Goal: Communication & Community: Participate in discussion

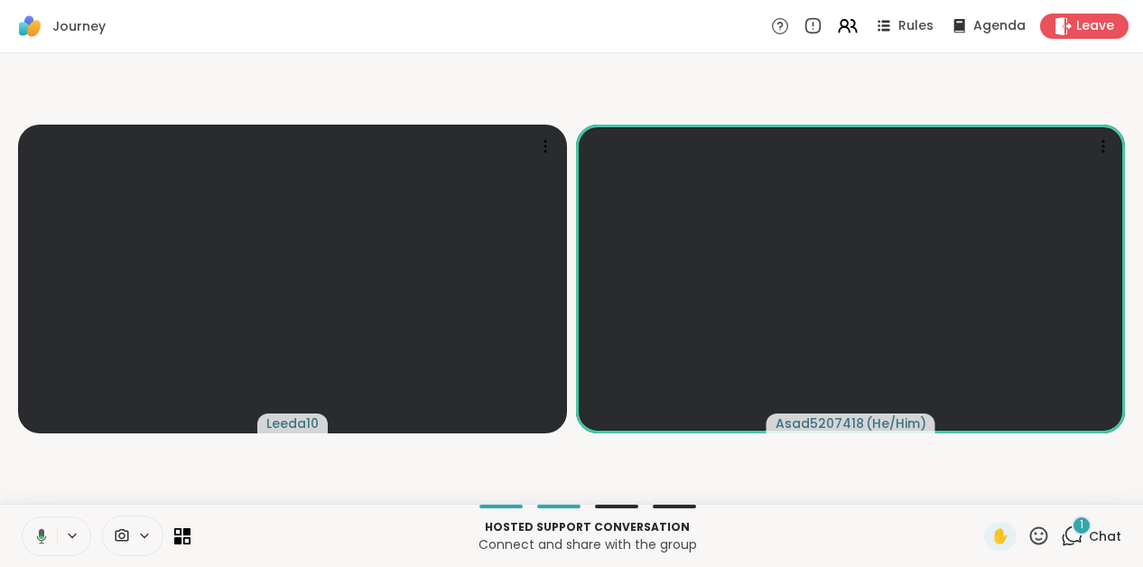
click at [1076, 545] on icon at bounding box center [1072, 536] width 23 height 23
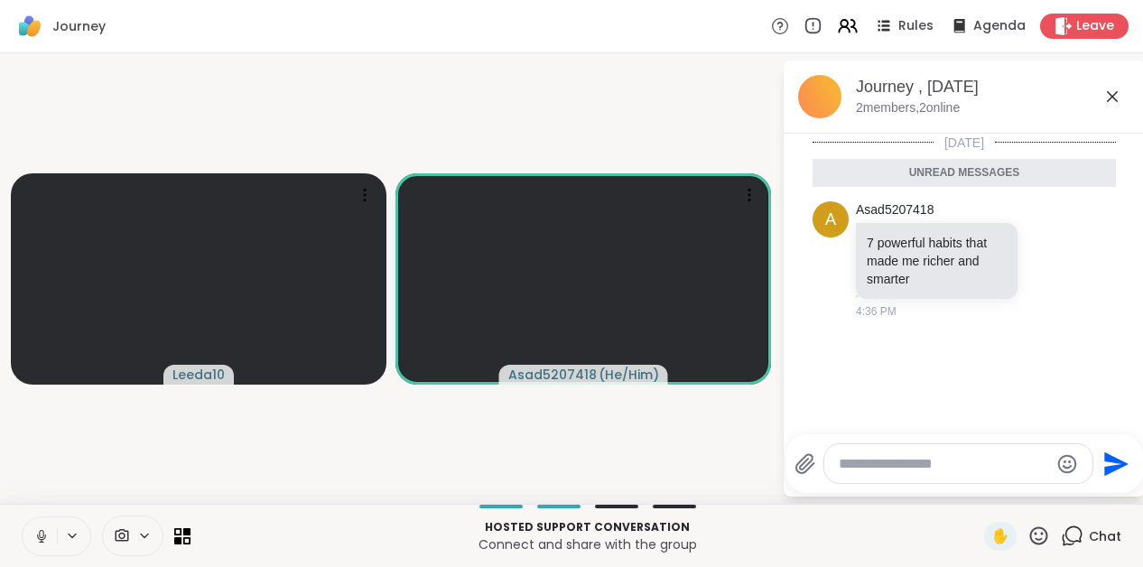
click at [973, 467] on textarea "Type your message" at bounding box center [944, 464] width 210 height 18
type textarea "**********"
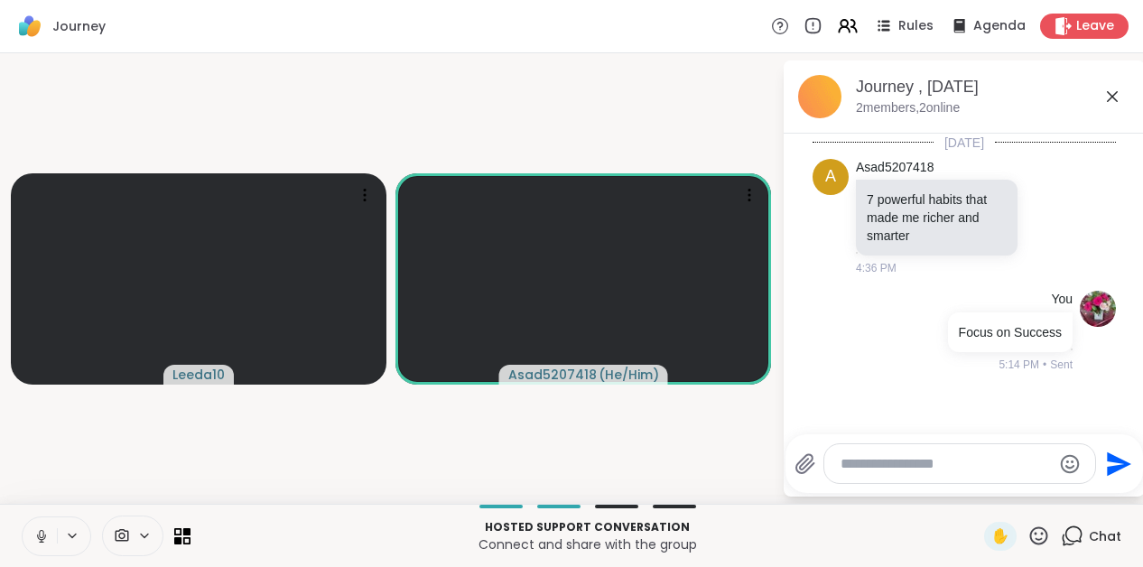
click at [720, 423] on video-player-container "Leeda10 Asad5207418 ( He/Him )" at bounding box center [391, 278] width 760 height 436
click at [1112, 95] on icon at bounding box center [1112, 96] width 11 height 11
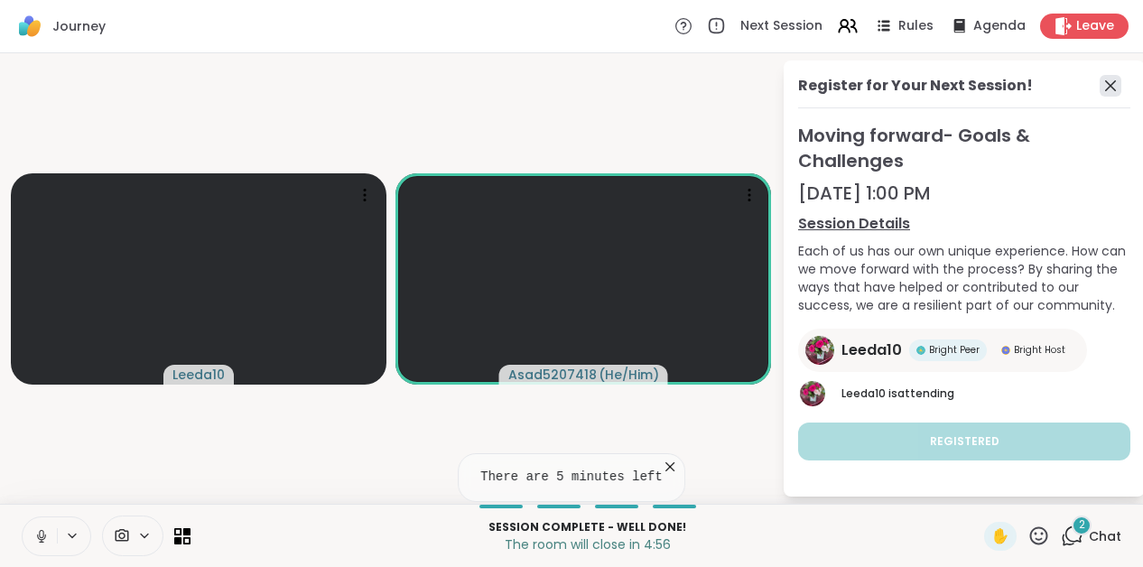
click at [1111, 86] on icon at bounding box center [1110, 85] width 11 height 11
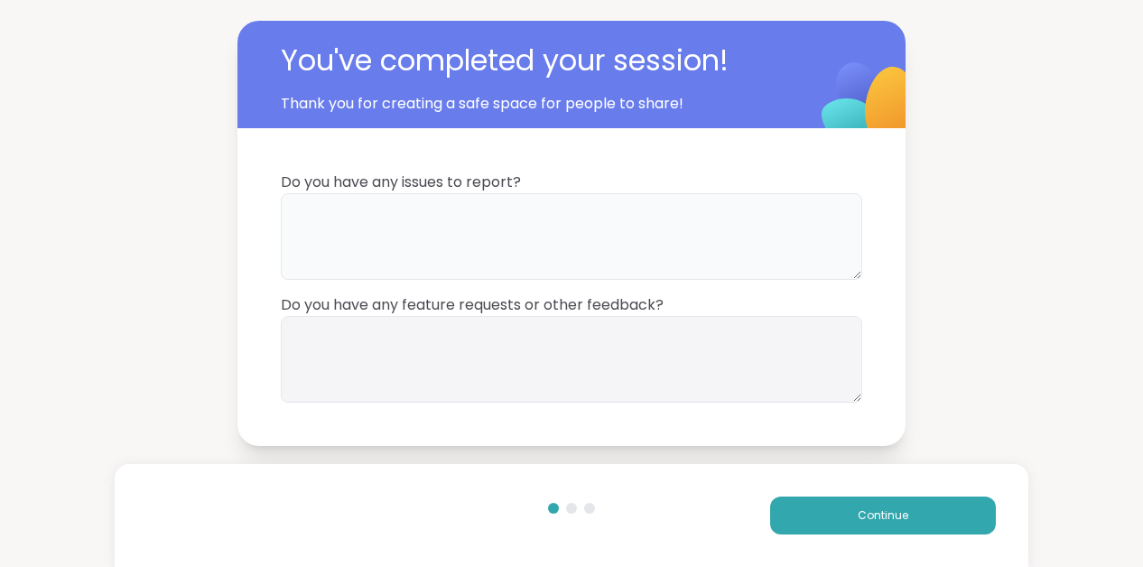
click at [514, 223] on textarea at bounding box center [571, 236] width 581 height 87
type textarea "**********"
click at [792, 506] on button "Continue" at bounding box center [883, 516] width 226 height 38
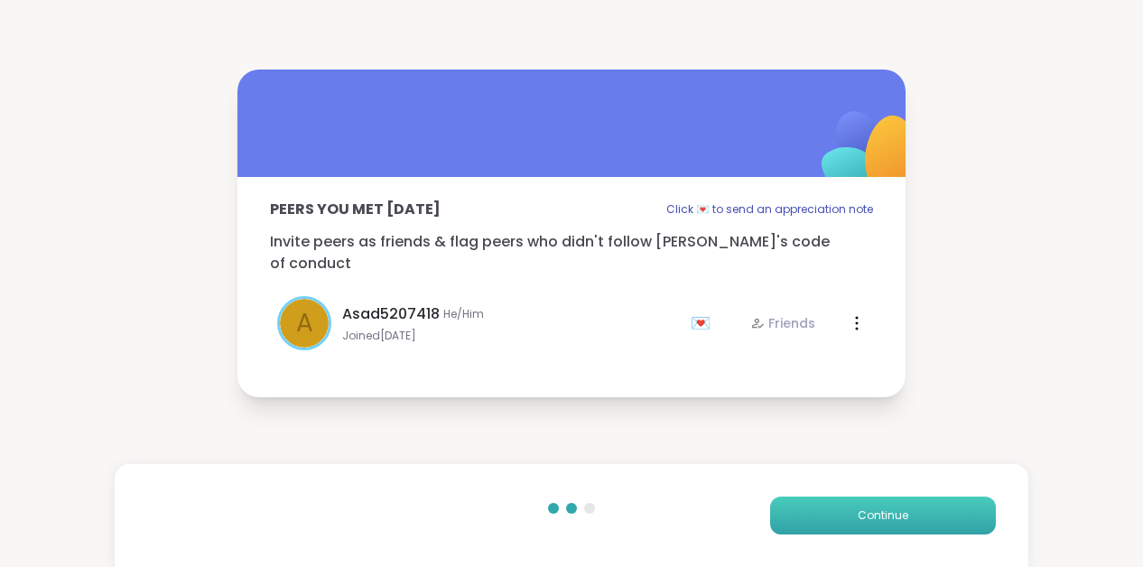
click at [823, 515] on button "Continue" at bounding box center [883, 516] width 226 height 38
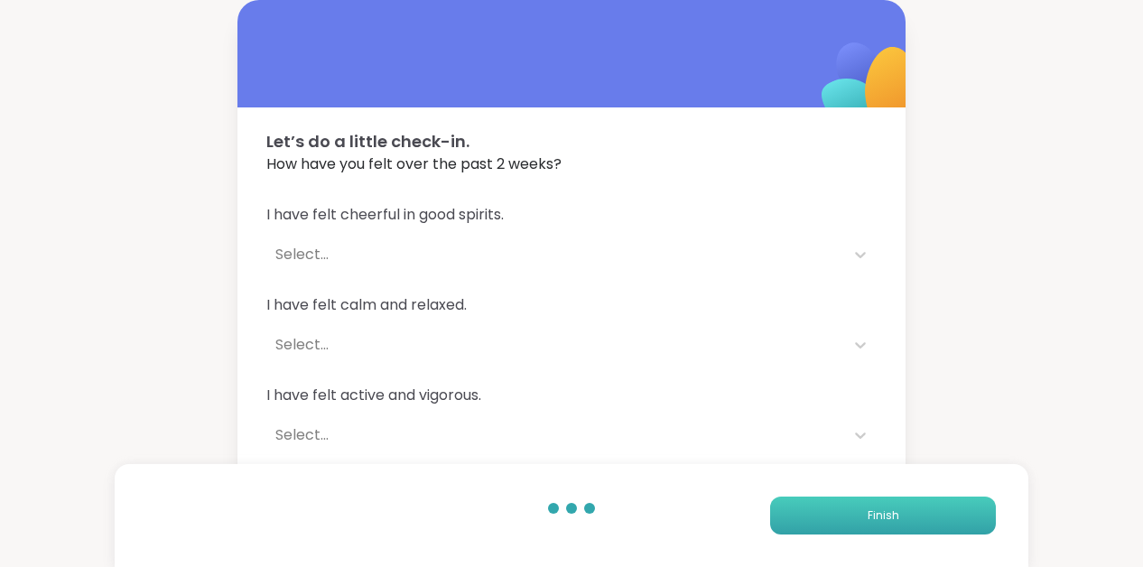
click at [823, 515] on button "Finish" at bounding box center [883, 516] width 226 height 38
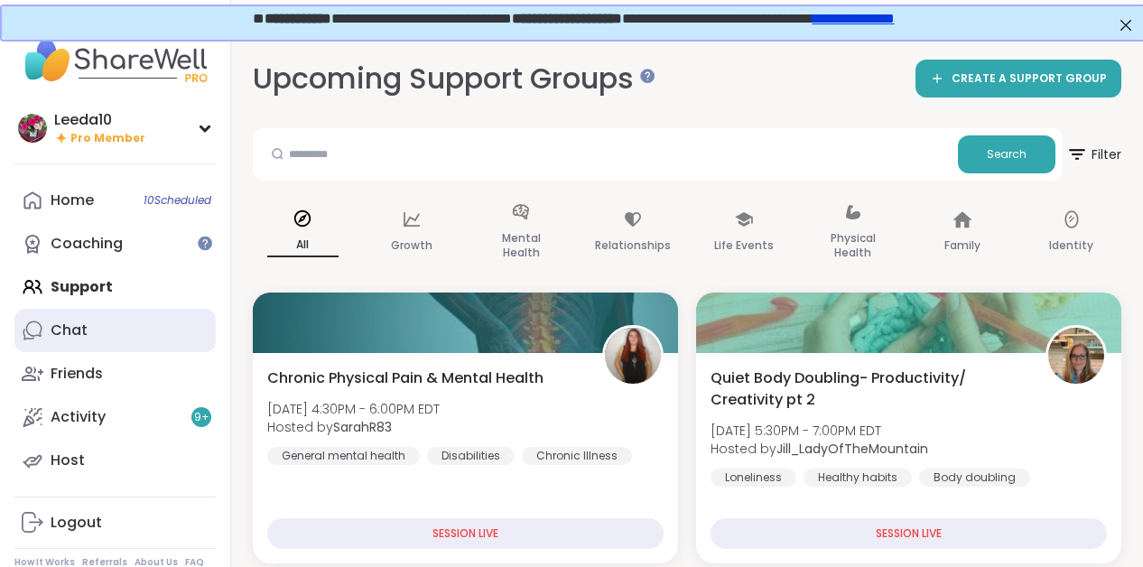
click at [67, 313] on link "Chat" at bounding box center [114, 330] width 201 height 43
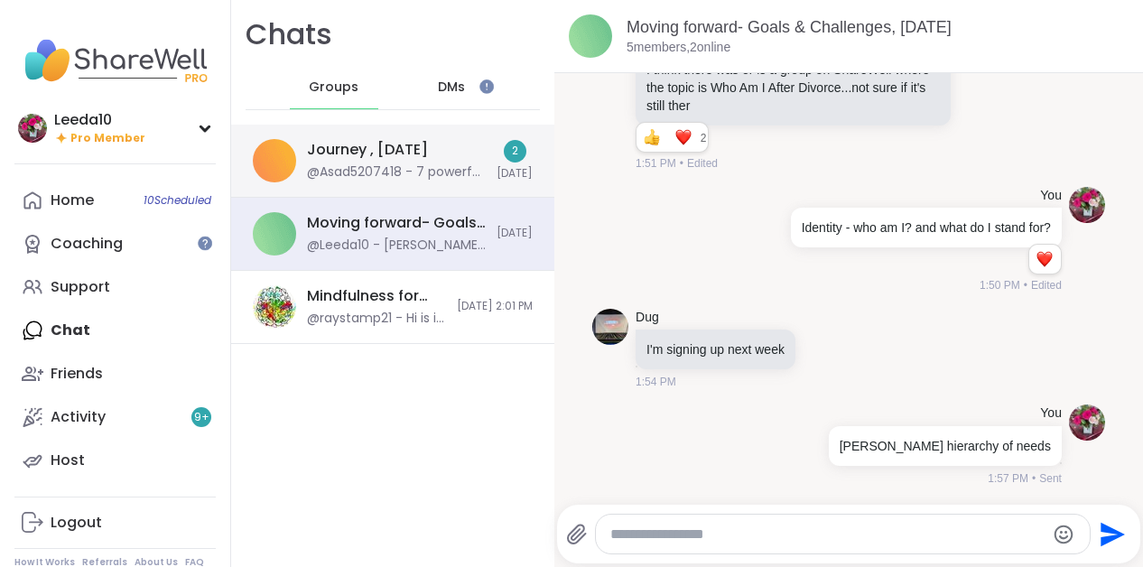
click at [437, 153] on div "Journey , Sep 14 @Asad5207418 - 7 powerful habits that made me richer and smart…" at bounding box center [396, 161] width 179 height 42
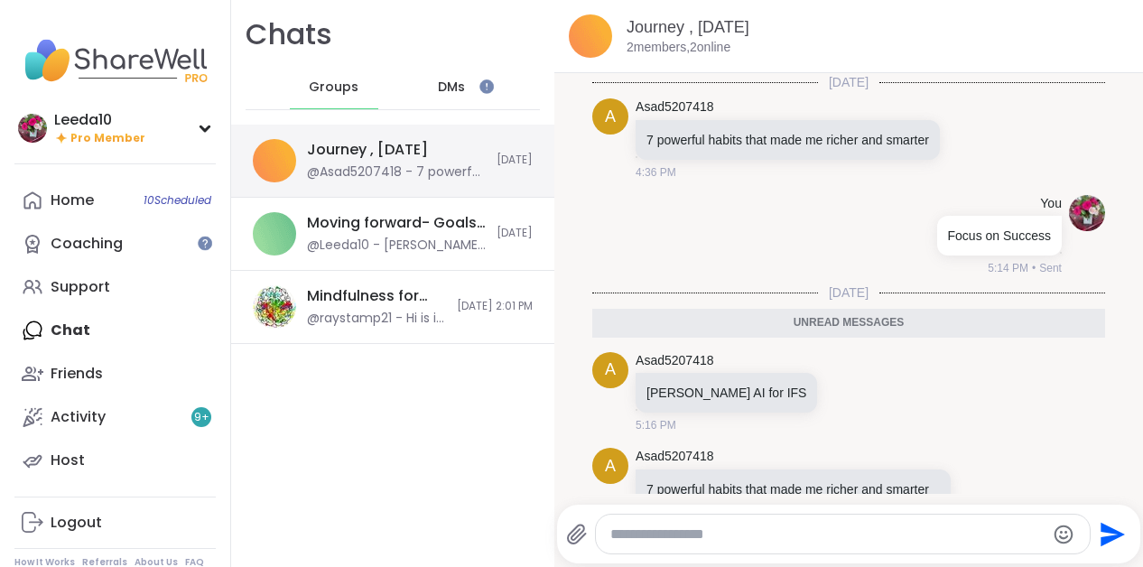
scroll to position [79, 0]
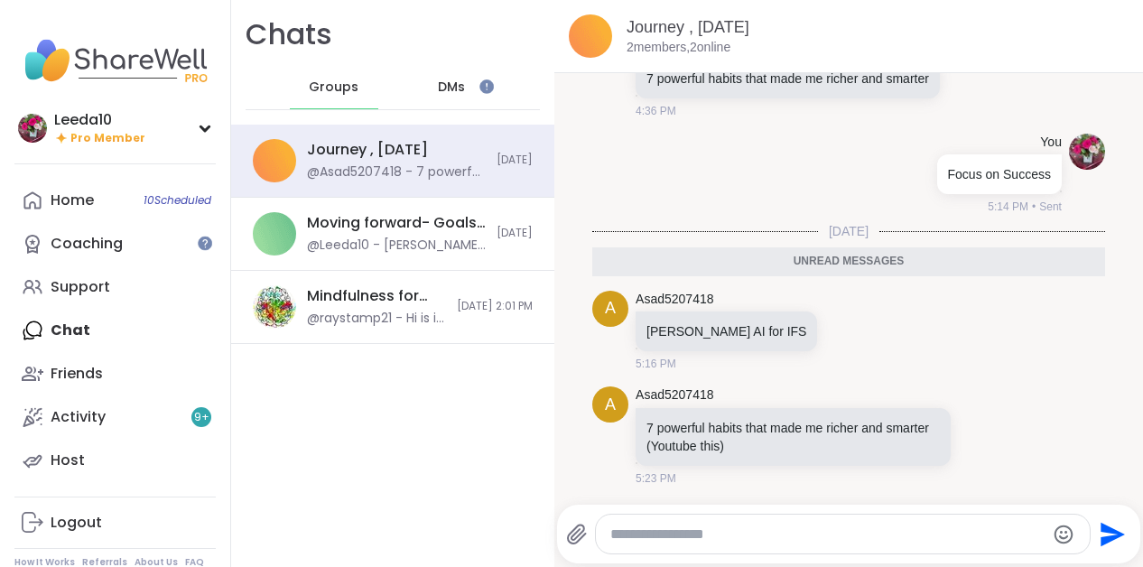
click at [706, 537] on textarea "Type your message" at bounding box center [827, 534] width 434 height 18
click at [980, 435] on icon at bounding box center [982, 436] width 16 height 18
click at [802, 410] on div "Select Reaction: Thumbs up" at bounding box center [799, 407] width 16 height 16
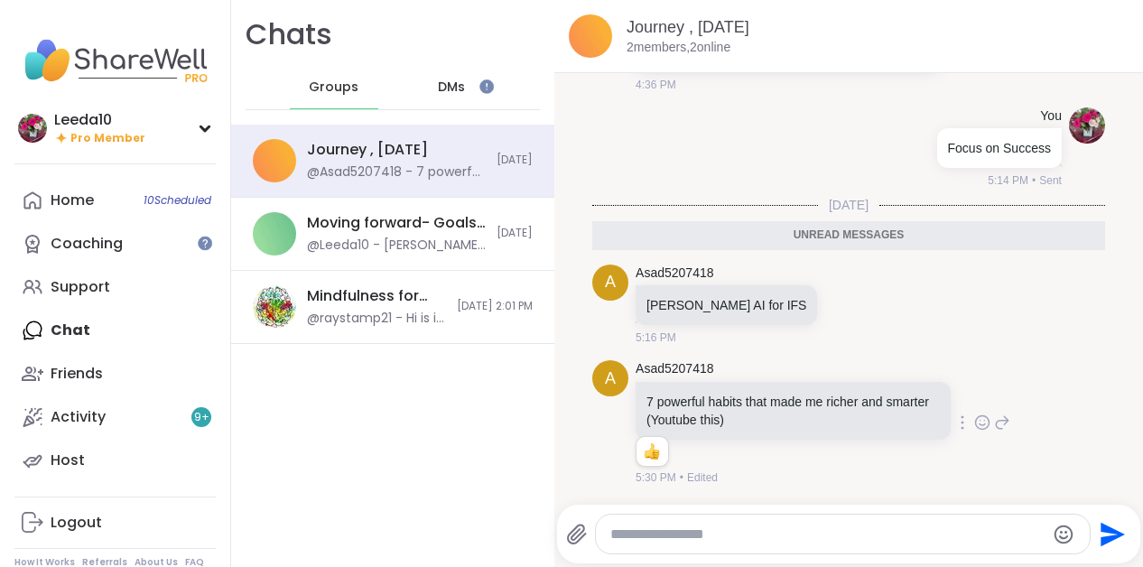
click at [685, 534] on textarea "Type your message" at bounding box center [827, 534] width 434 height 18
type textarea "**********"
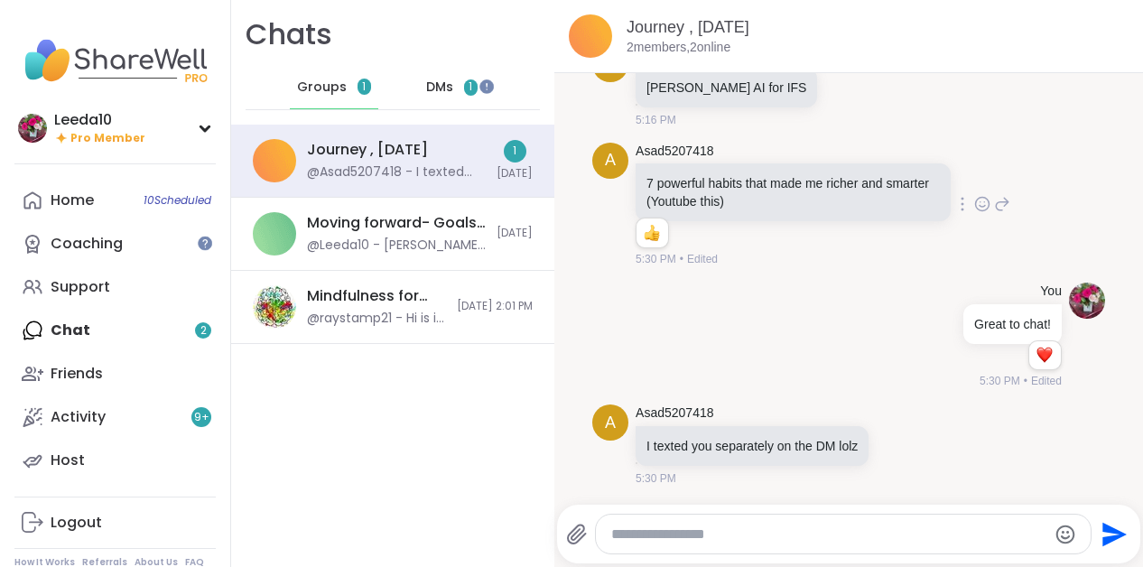
scroll to position [281, 0]
click at [95, 321] on div "Home 10 Scheduled Coaching Support Chat 1 Friends Activity 9 + Host" at bounding box center [114, 330] width 201 height 303
click at [83, 346] on div "Home 10 Scheduled Coaching Support Chat 1 Friends Activity 9 + Host" at bounding box center [114, 330] width 201 height 303
click at [74, 341] on div "Home 10 Scheduled Coaching Support Chat 1 Friends Activity 9 + Host" at bounding box center [114, 330] width 201 height 303
click at [71, 328] on div "Home 10 Scheduled Coaching Support Chat 1 Friends Activity 9 + Host" at bounding box center [114, 330] width 201 height 303
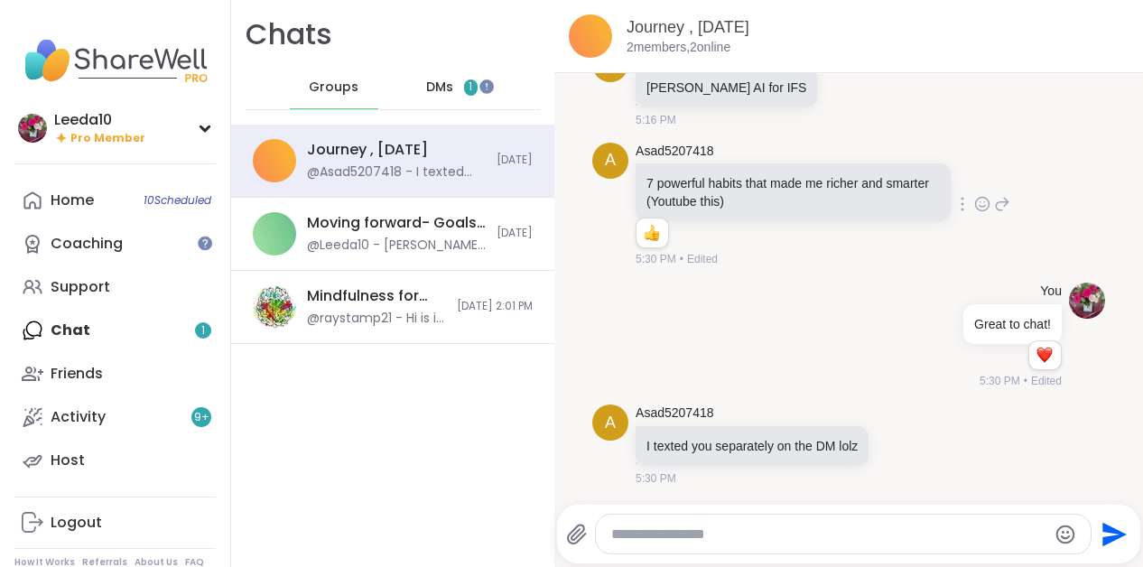
click at [436, 85] on span "DMs" at bounding box center [439, 88] width 27 height 18
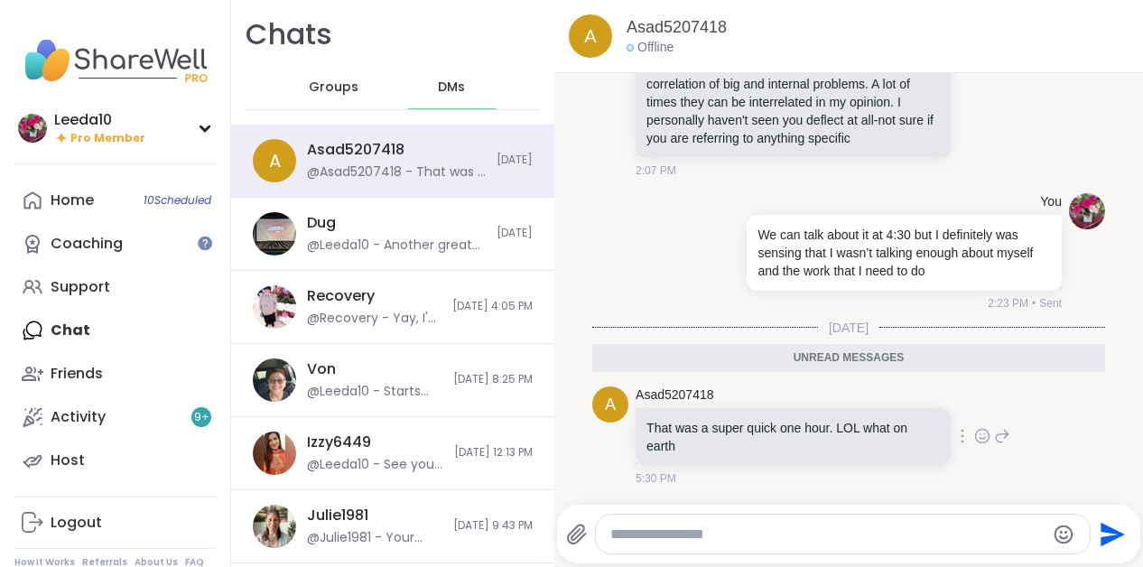
click at [1004, 435] on icon at bounding box center [1002, 436] width 16 height 22
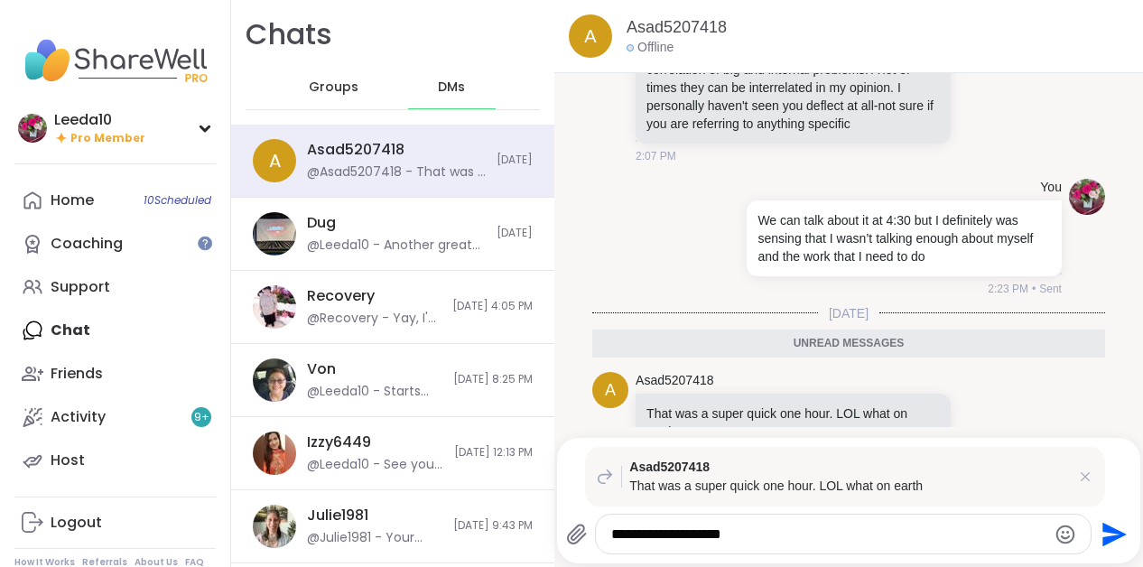
type textarea "**********"
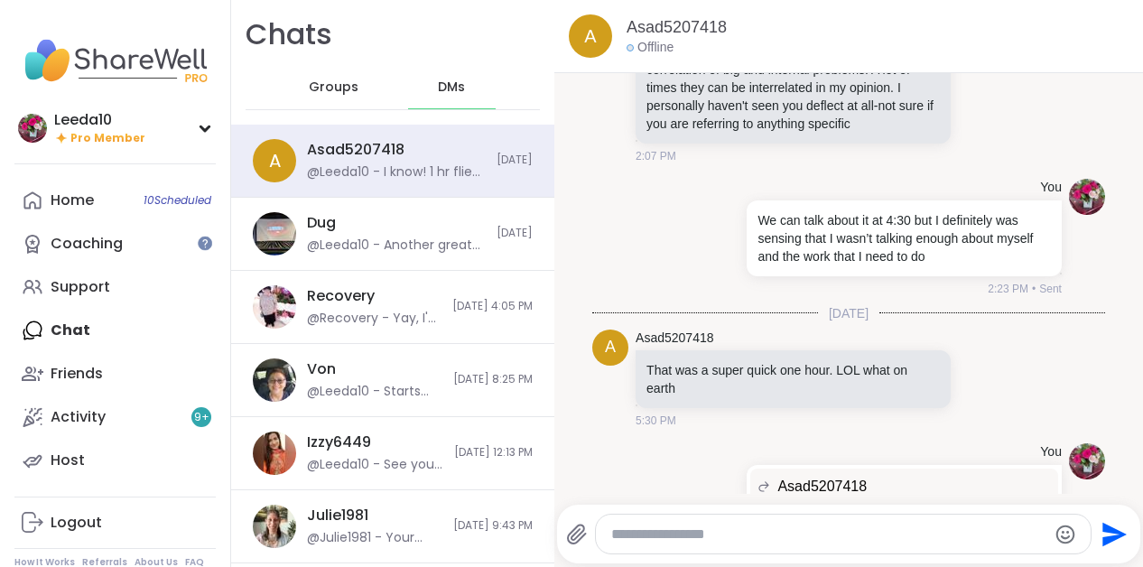
scroll to position [19730, 0]
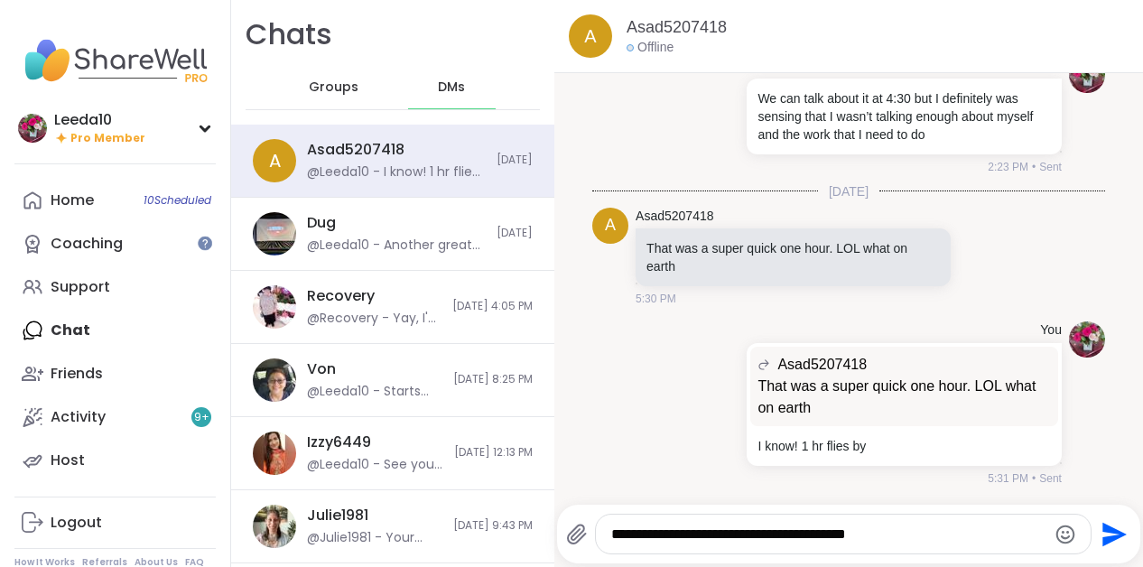
type textarea "**********"
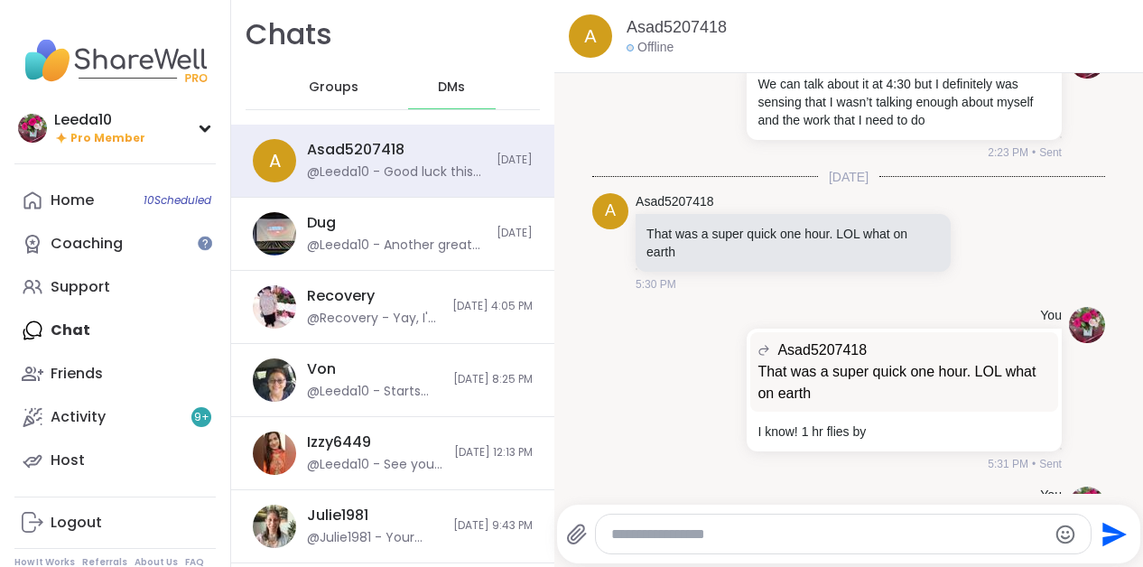
scroll to position [19827, 0]
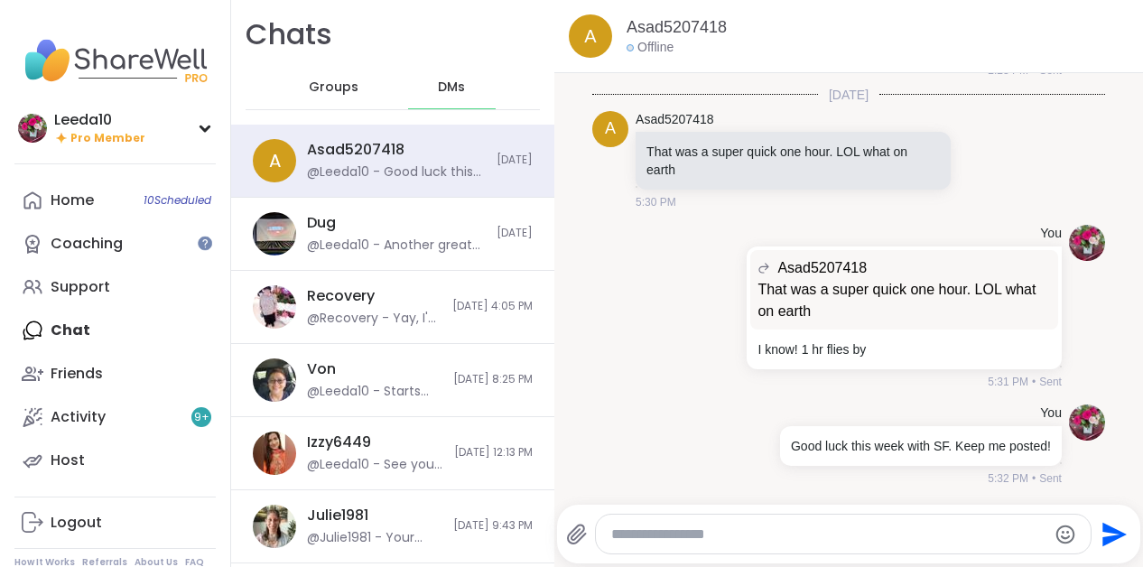
click at [336, 88] on span "Groups" at bounding box center [334, 88] width 50 height 18
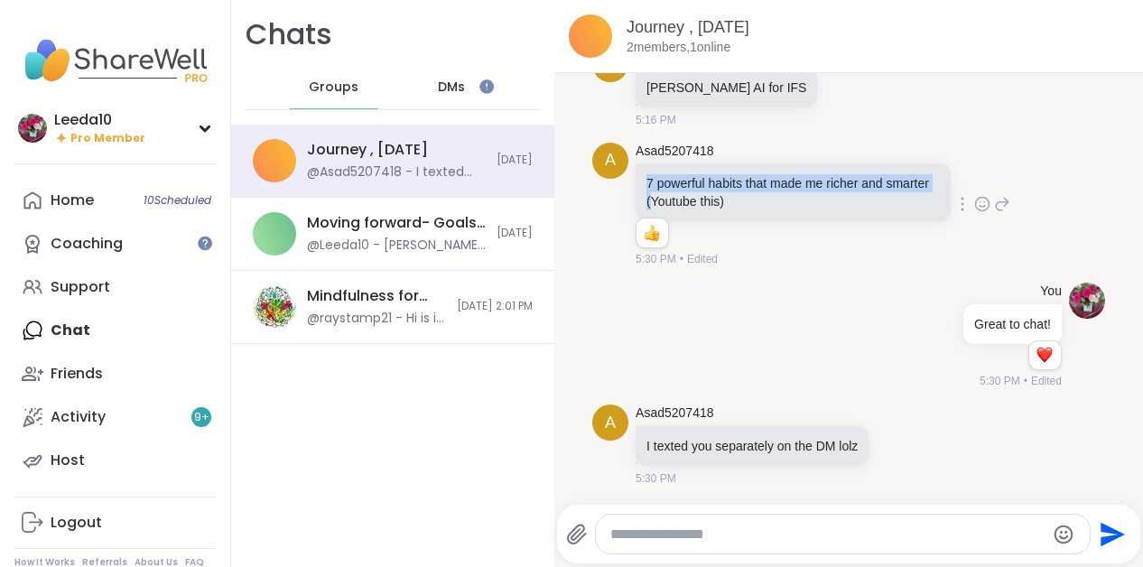
drag, startPoint x: 645, startPoint y: 186, endPoint x: 698, endPoint y: 208, distance: 56.7
click at [698, 208] on p "7 powerful habits that made me richer and smarter (Youtube this)" at bounding box center [792, 192] width 293 height 36
copy p "7 powerful habits that made me richer and smarter ("
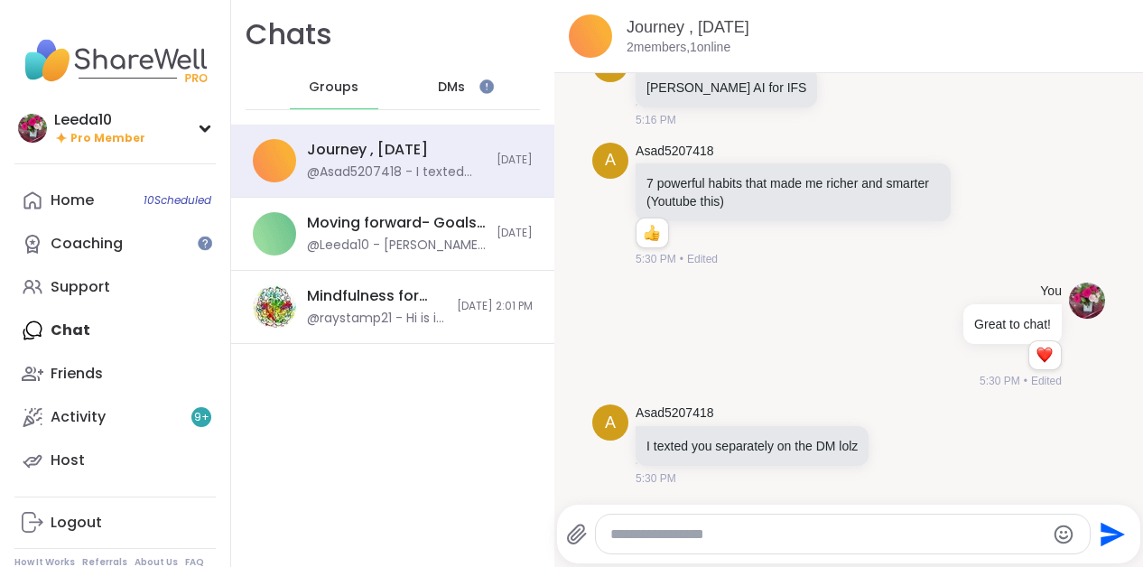
click at [123, 330] on div "Home 10 Scheduled Coaching Support Chat Friends Activity 9 + Host" at bounding box center [114, 330] width 201 height 303
click at [73, 330] on div "Home 10 Scheduled Coaching Support Chat Friends Activity 9 + Host" at bounding box center [114, 330] width 201 height 303
click at [443, 86] on span "DMs" at bounding box center [451, 88] width 27 height 18
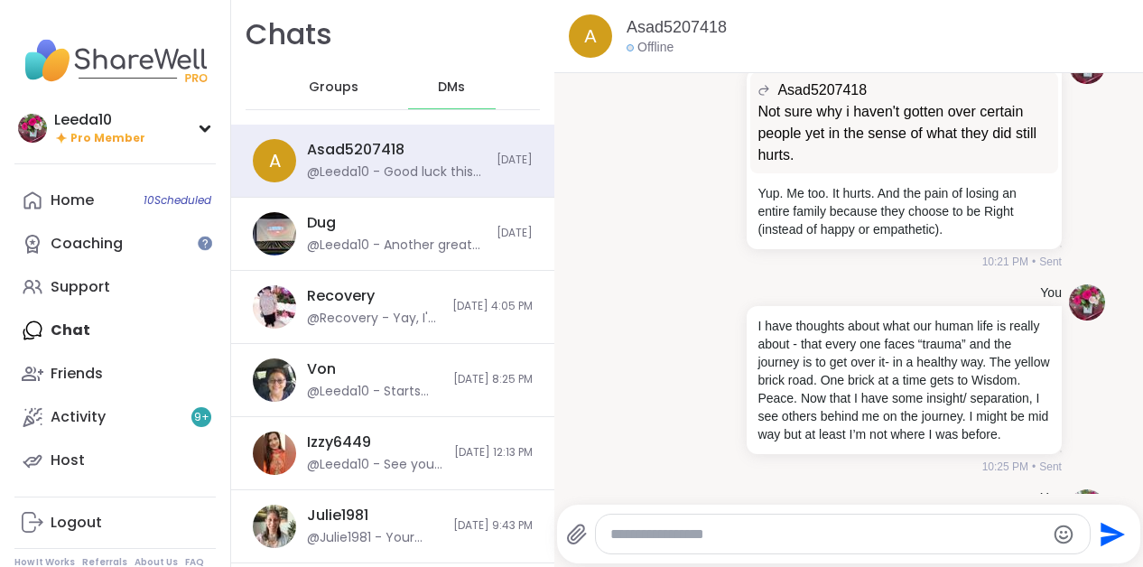
scroll to position [25500, 0]
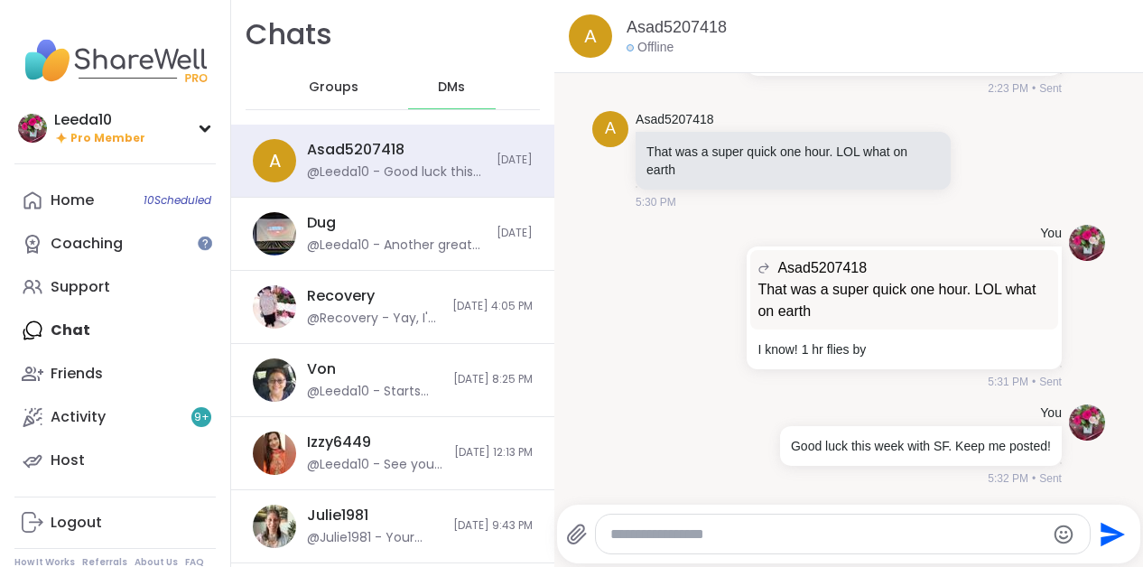
click at [678, 535] on textarea "Type your message" at bounding box center [827, 534] width 434 height 18
type textarea "**********"
click at [1107, 533] on icon "Send" at bounding box center [1112, 534] width 29 height 29
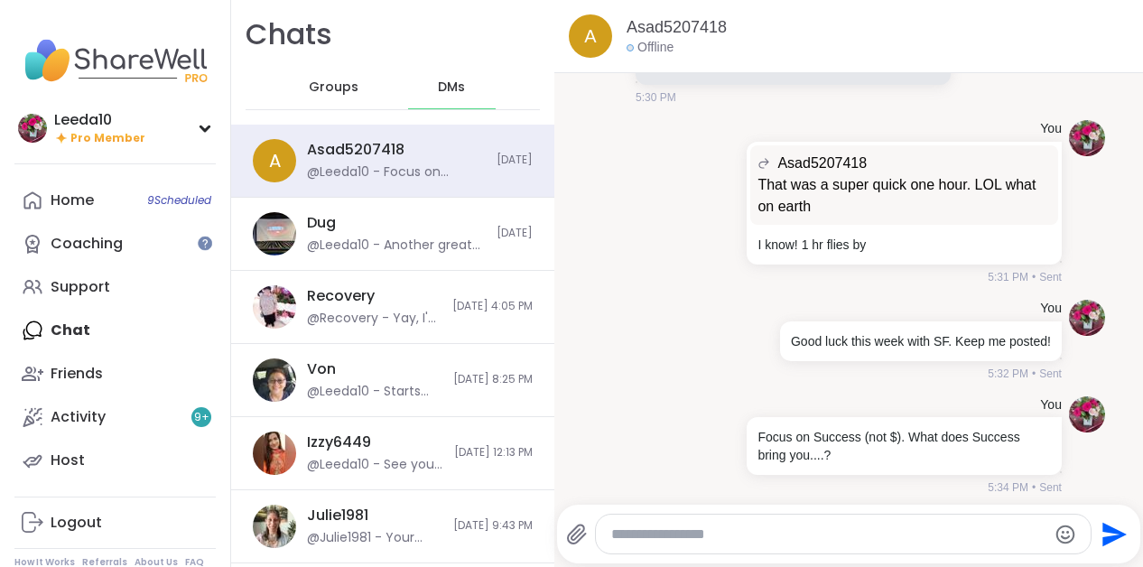
scroll to position [25614, 0]
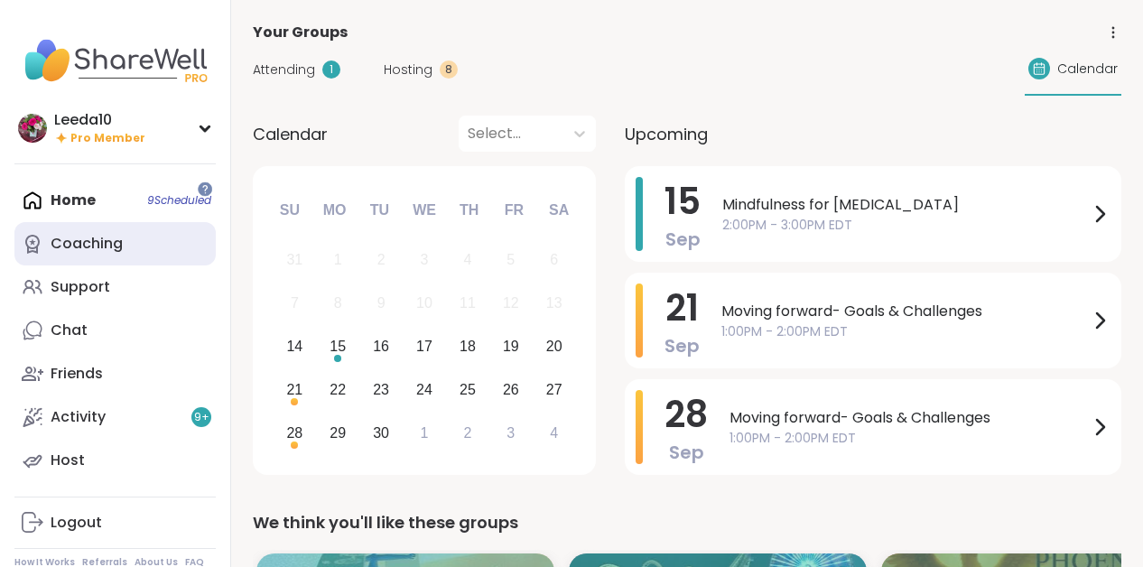
scroll to position [63, 0]
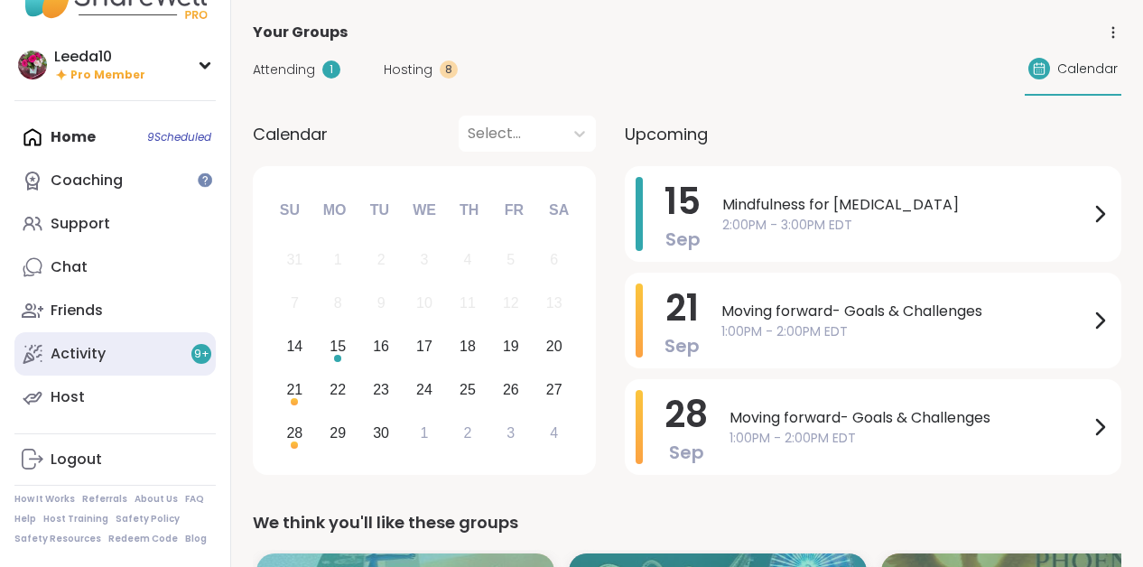
click at [88, 359] on div "Activity 9 +" at bounding box center [78, 354] width 55 height 20
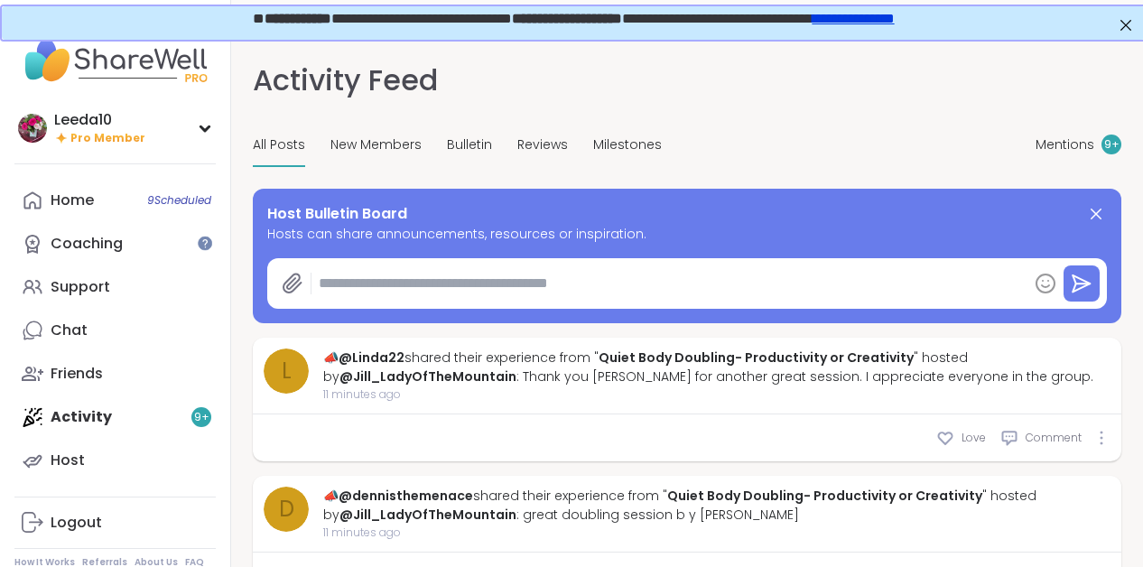
type textarea "*"
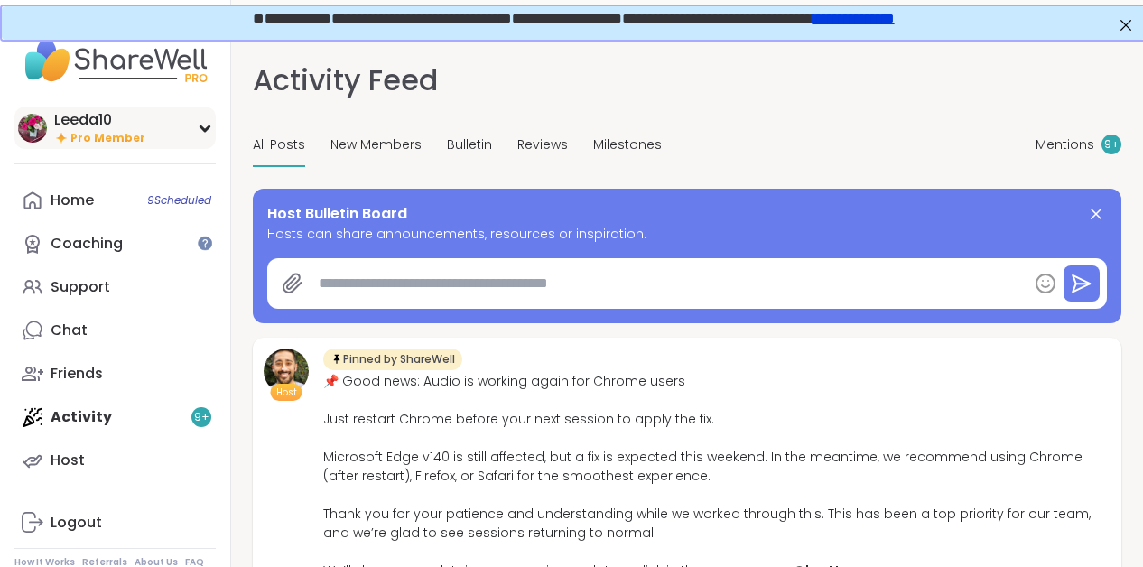
click at [65, 120] on div "Leeda10" at bounding box center [99, 120] width 91 height 20
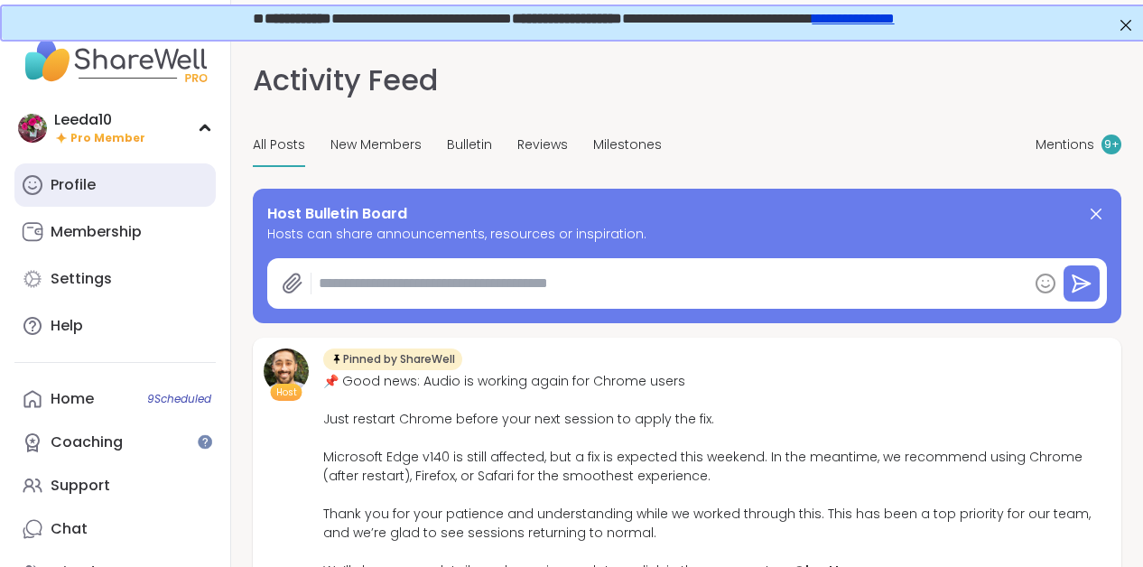
click at [77, 177] on div "Profile" at bounding box center [73, 185] width 45 height 20
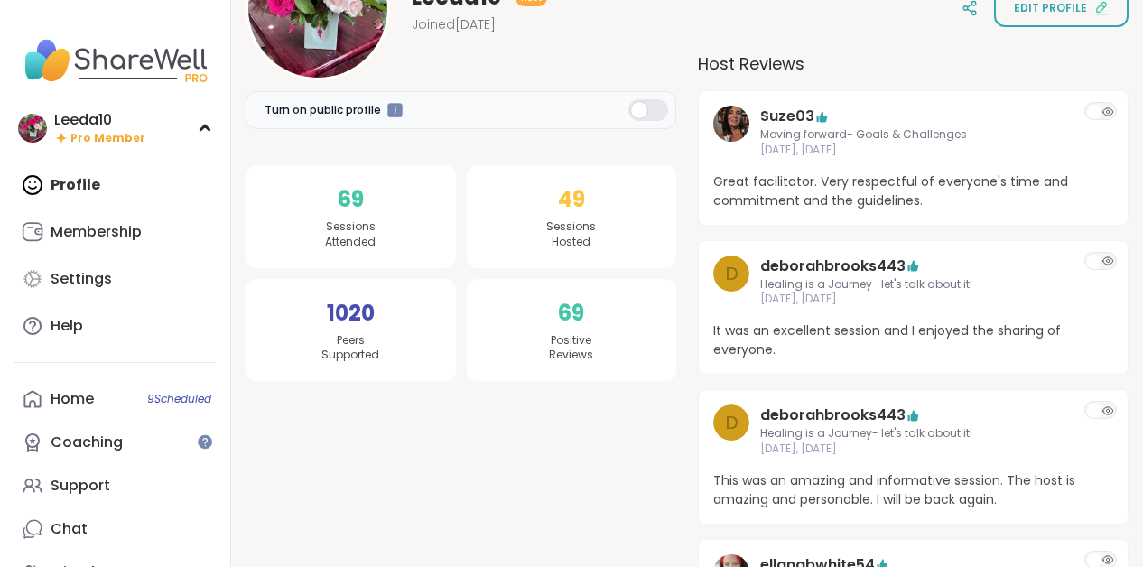
scroll to position [278, 0]
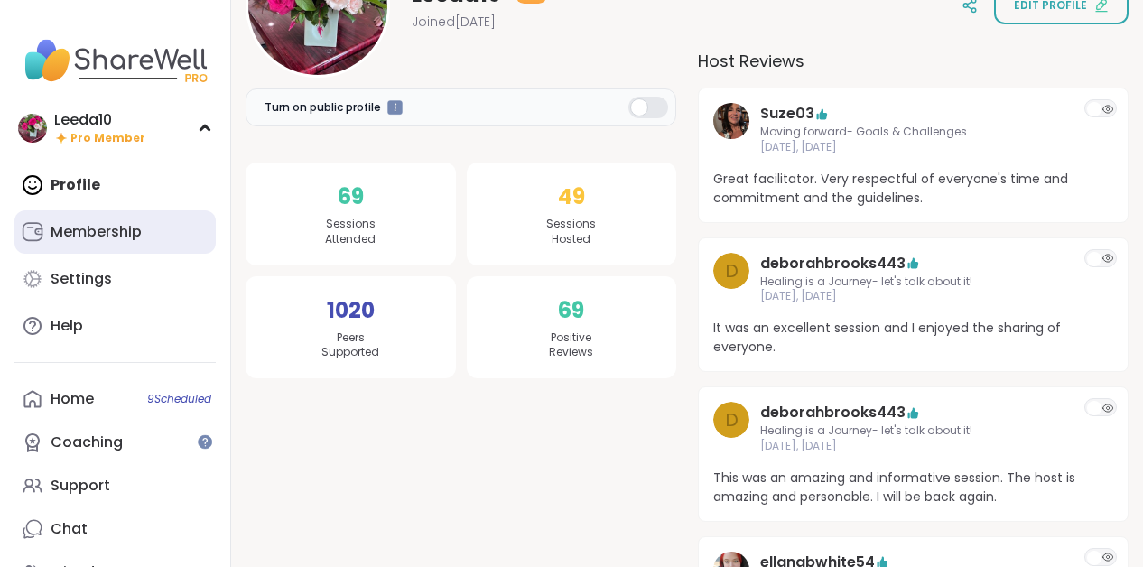
click at [103, 230] on div "Membership" at bounding box center [96, 232] width 91 height 20
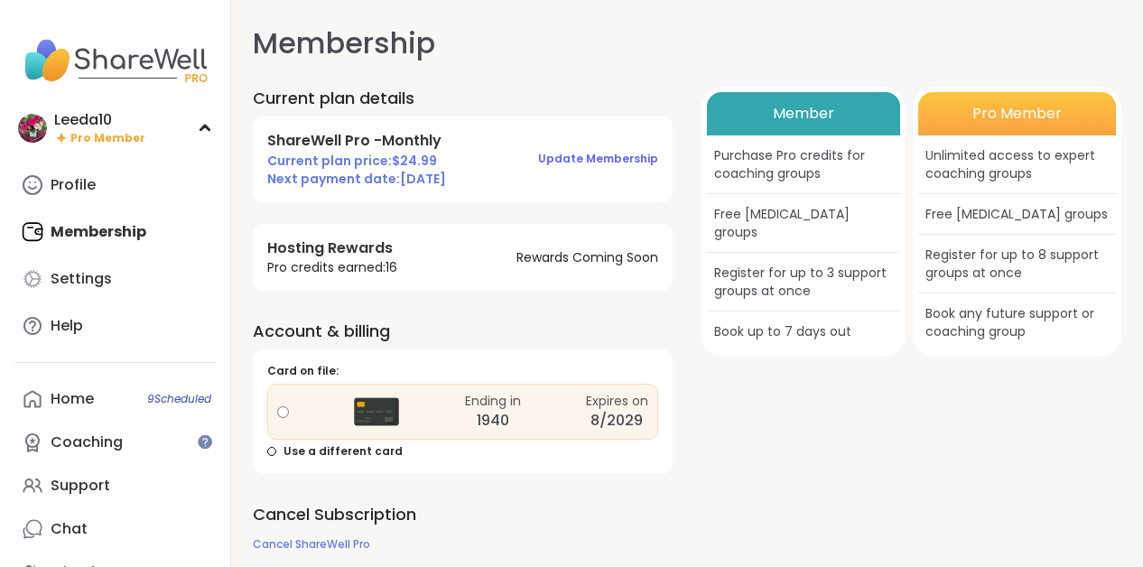
scroll to position [18, 0]
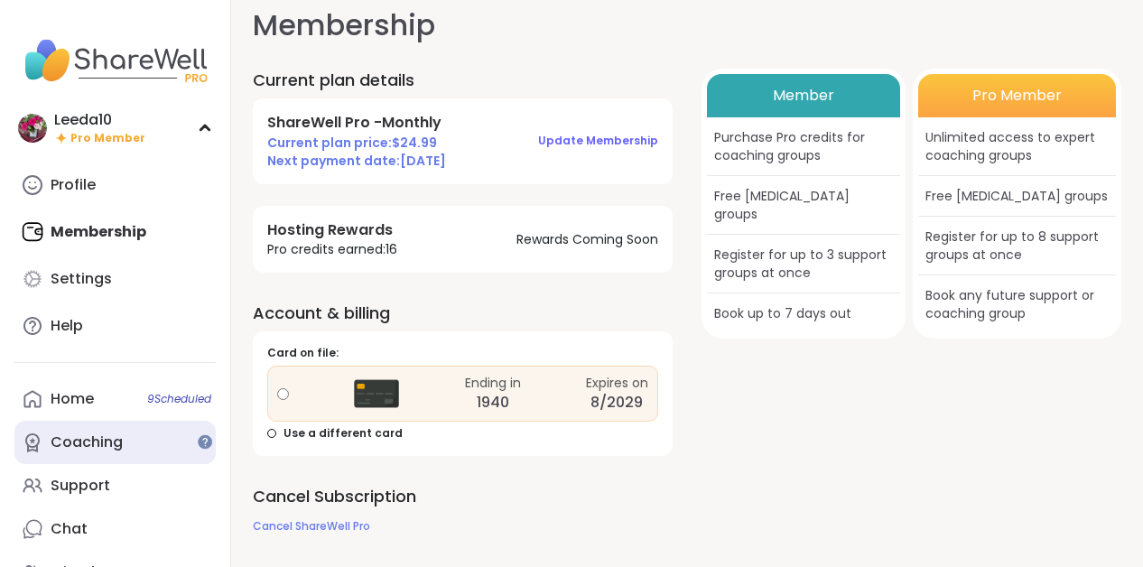
click at [114, 445] on div "Coaching" at bounding box center [87, 442] width 72 height 20
